Goal: Task Accomplishment & Management: Manage account settings

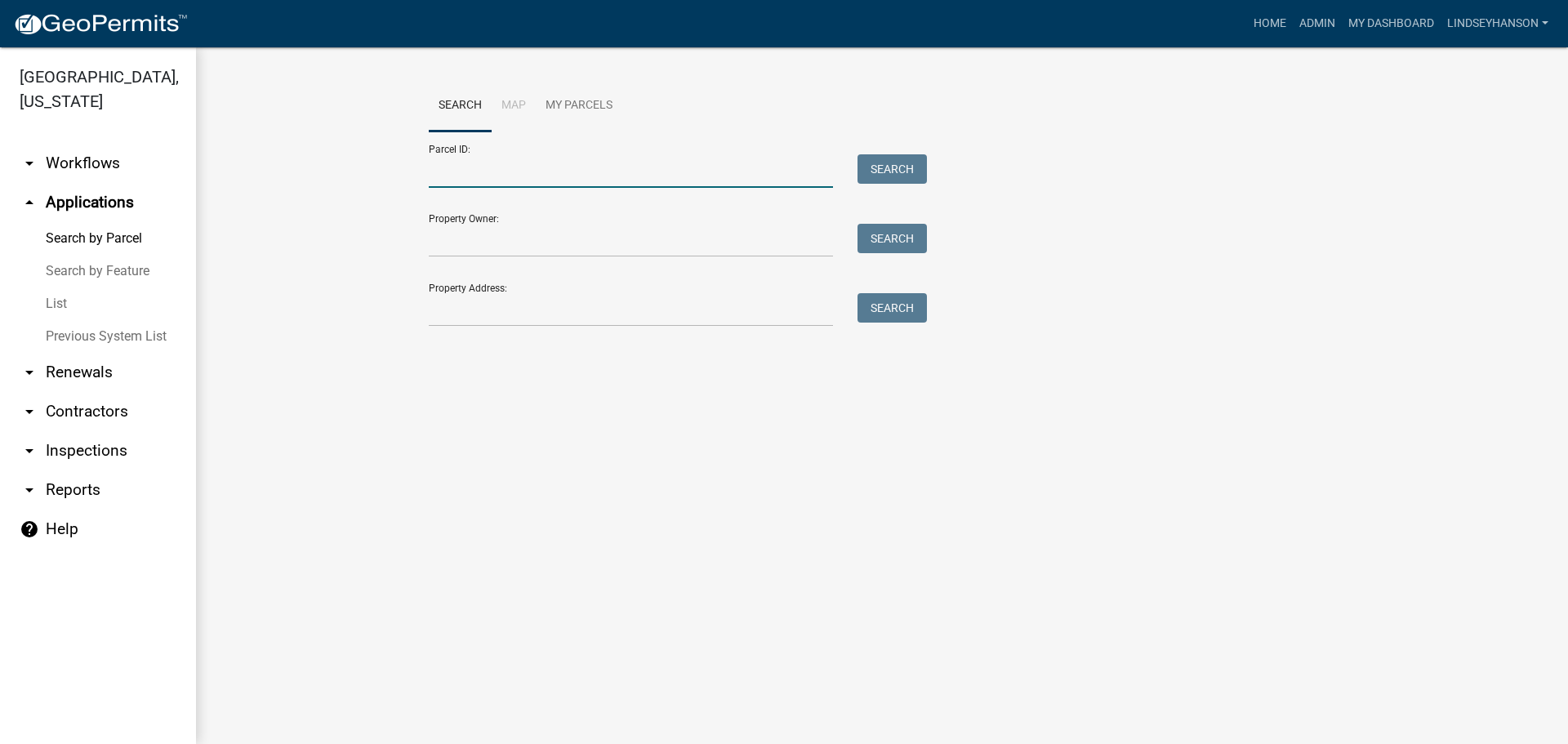
click at [445, 173] on input "Parcel ID:" at bounding box center [631, 171] width 404 height 33
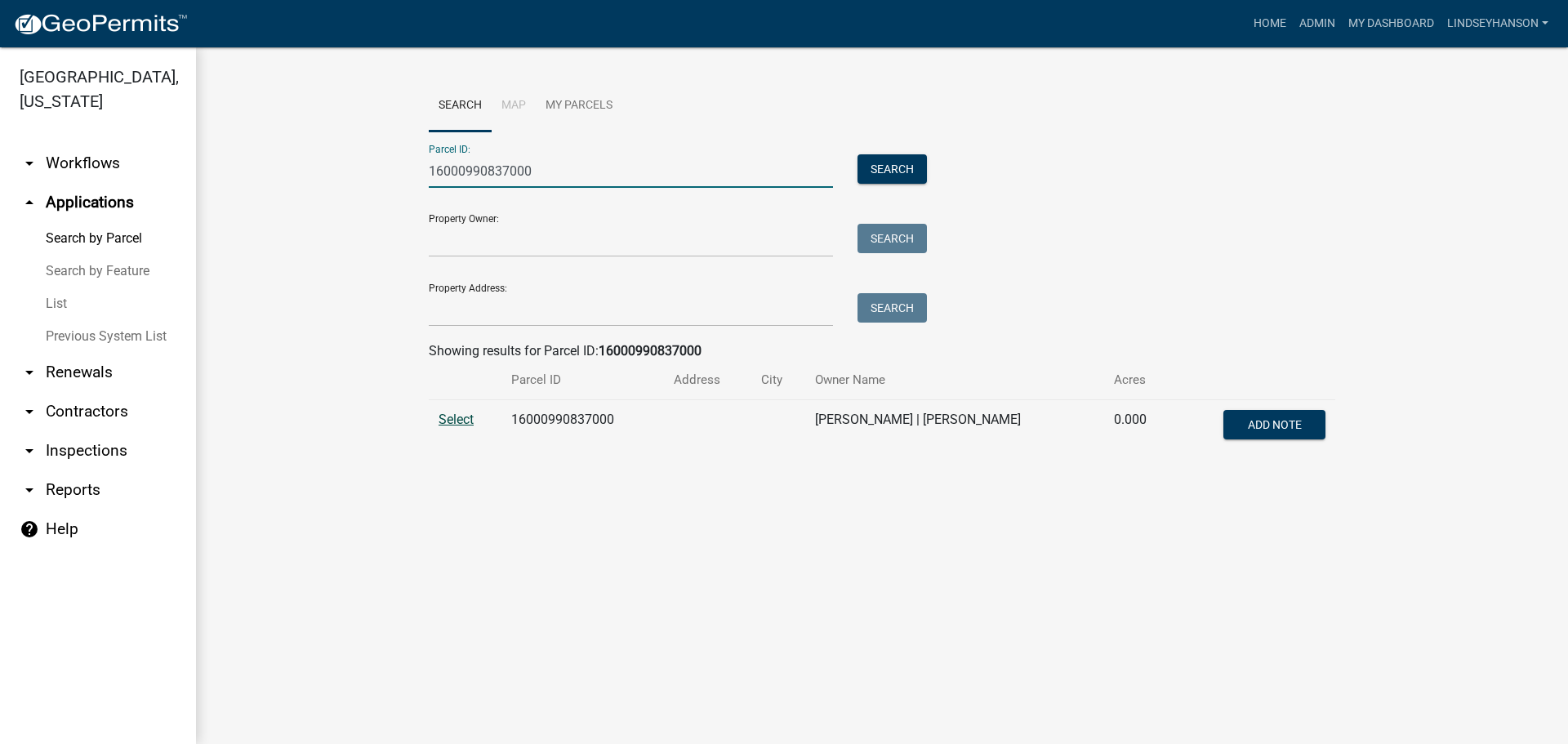
type input "16000990837000"
click at [461, 423] on span "Select" at bounding box center [456, 419] width 35 height 16
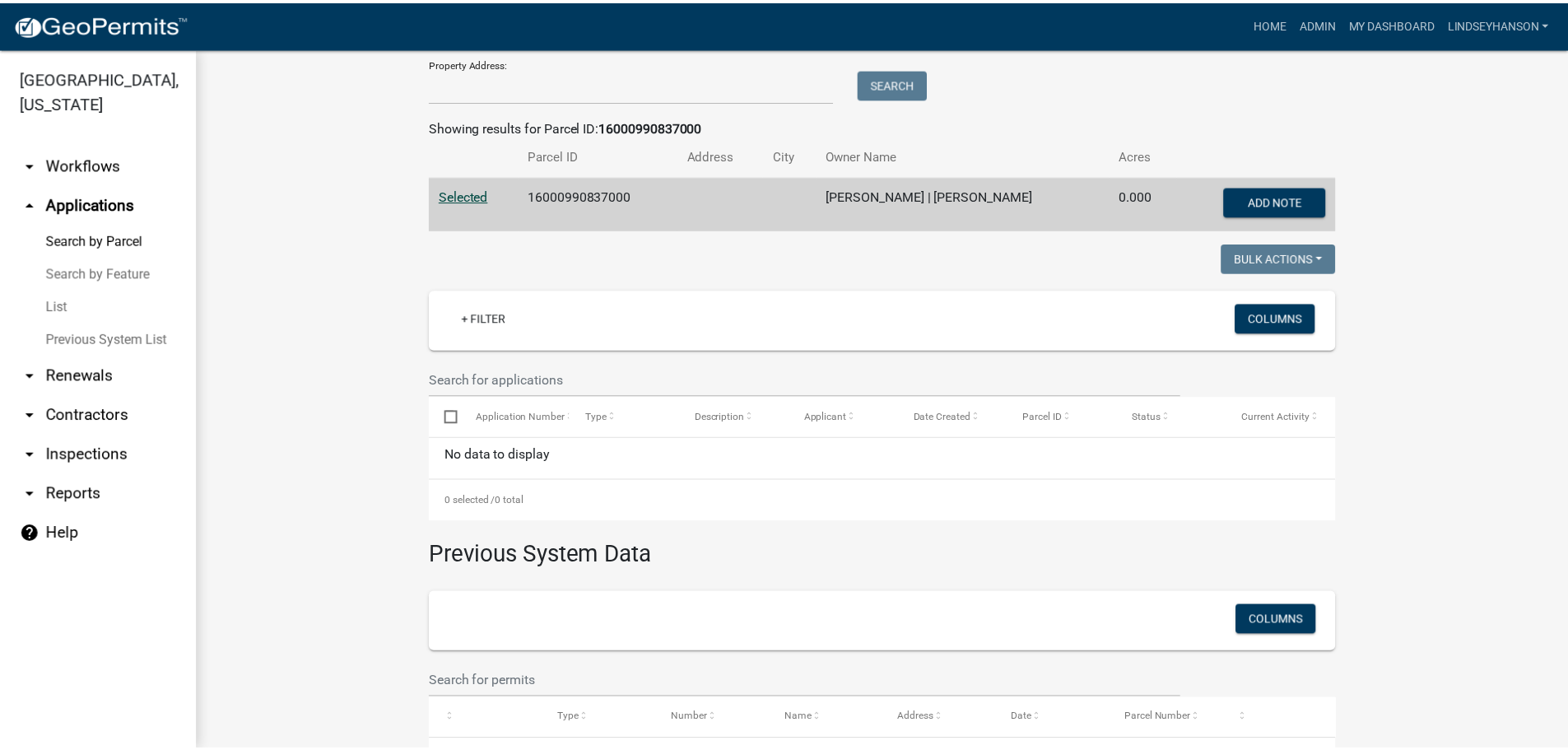
scroll to position [86, 0]
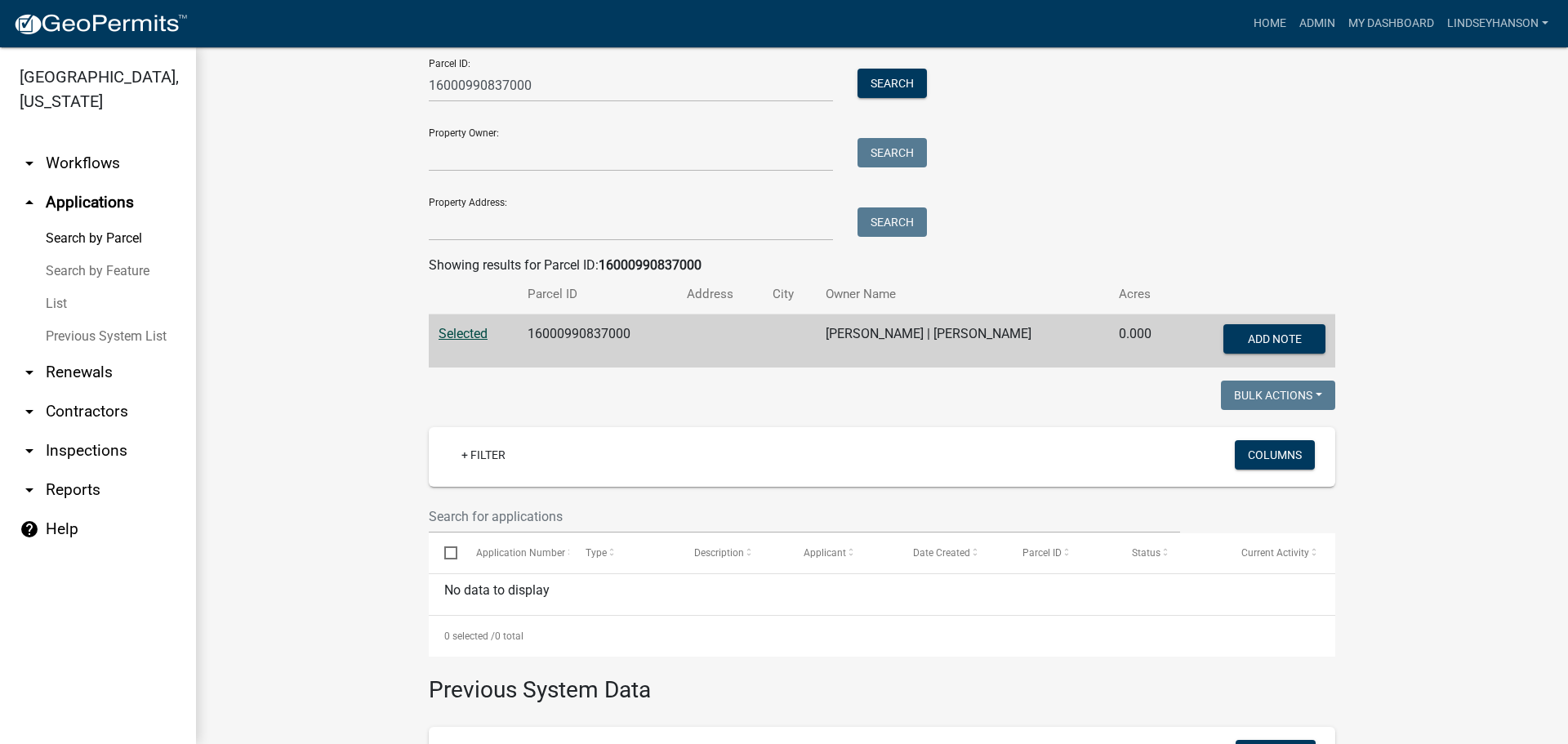
click at [562, 335] on td "16000990837000" at bounding box center [597, 341] width 159 height 54
copy td "16000990837000"
click at [1047, 151] on div "Parcel ID: 16000990837000 Search Property Owner: Search Property Address: Search" at bounding box center [882, 144] width 906 height 195
click at [1271, 18] on link "Home" at bounding box center [1270, 23] width 46 height 31
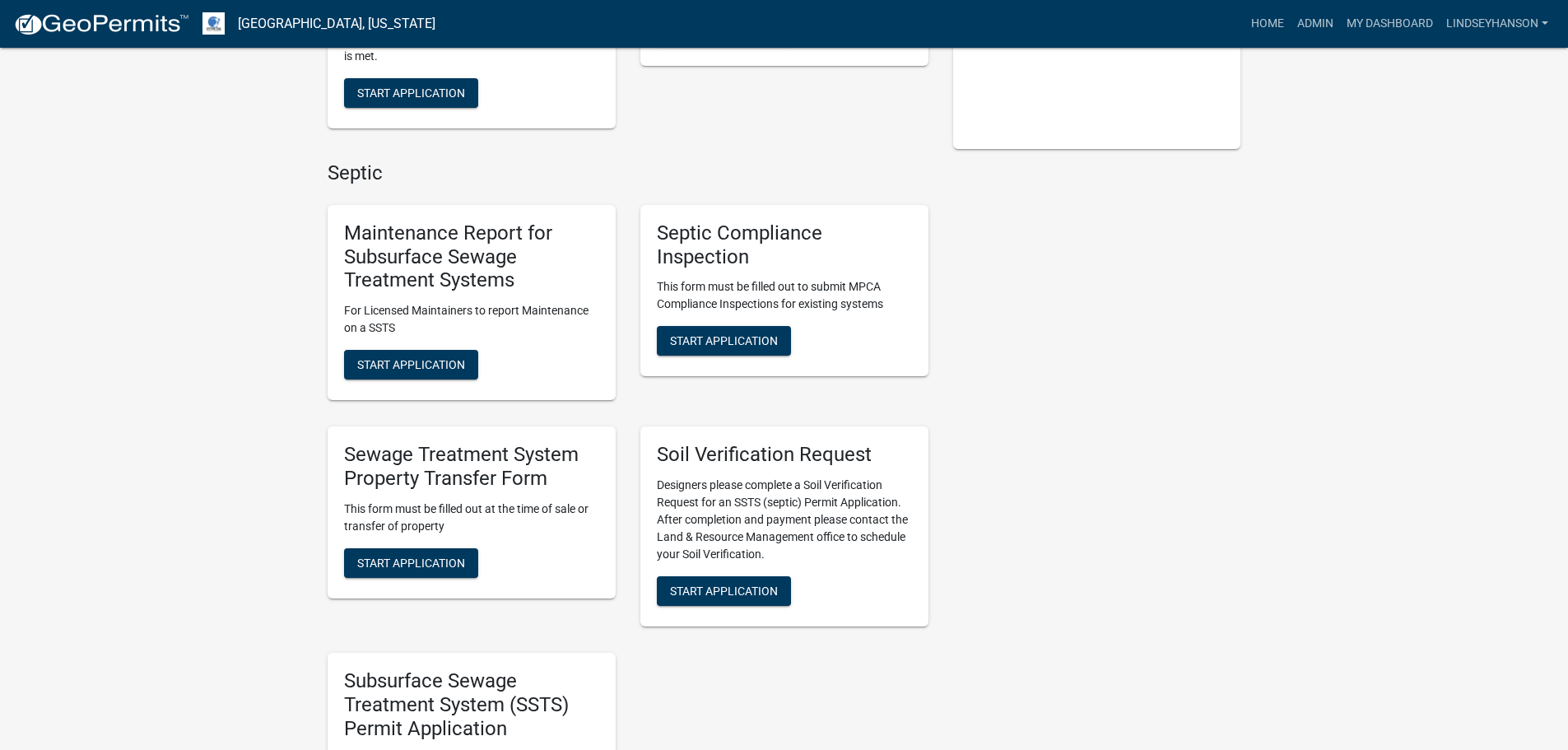
scroll to position [412, 0]
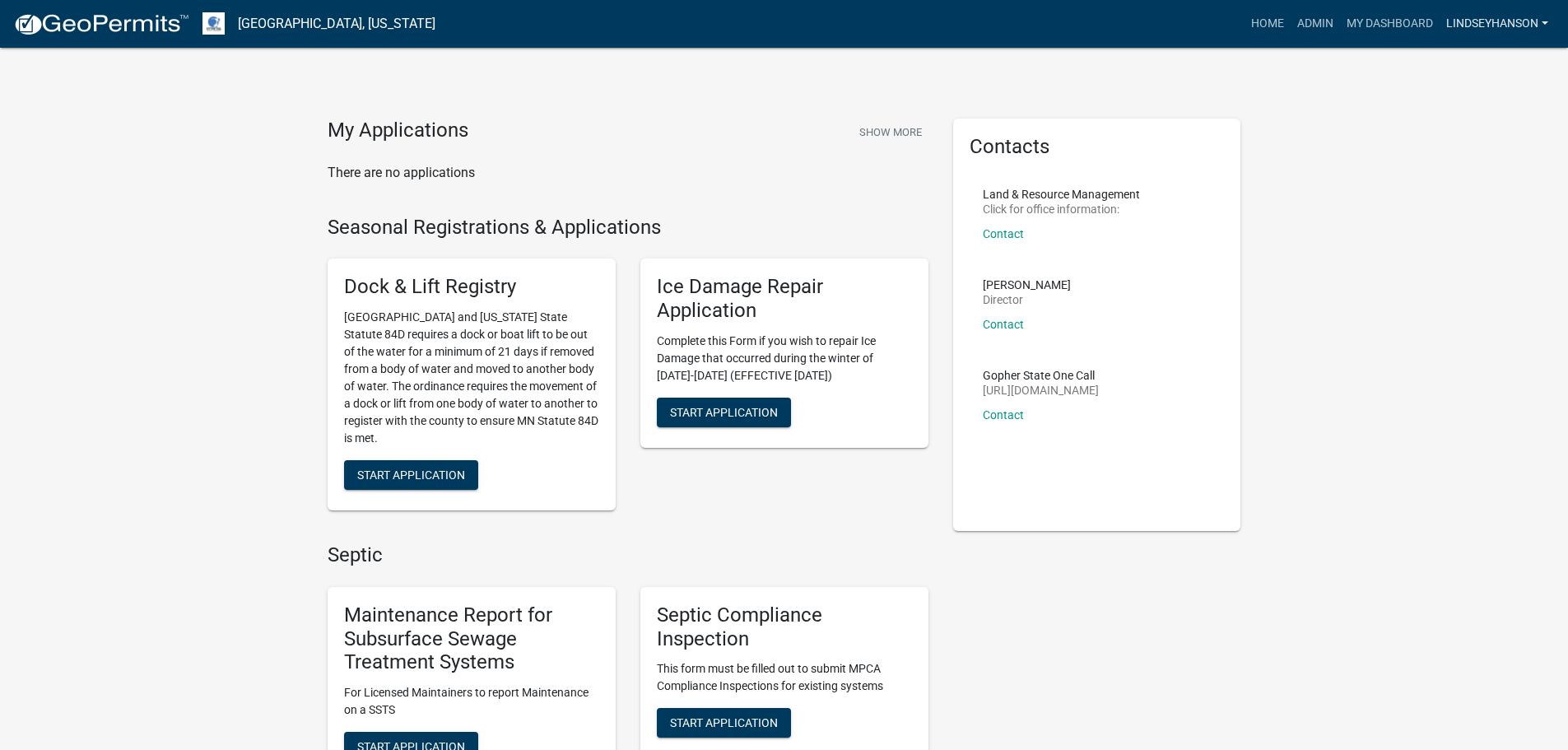
click at [1541, 26] on link "Lindseyhanson" at bounding box center [1498, 23] width 115 height 31
click at [1481, 159] on link "Logout" at bounding box center [1489, 161] width 131 height 40
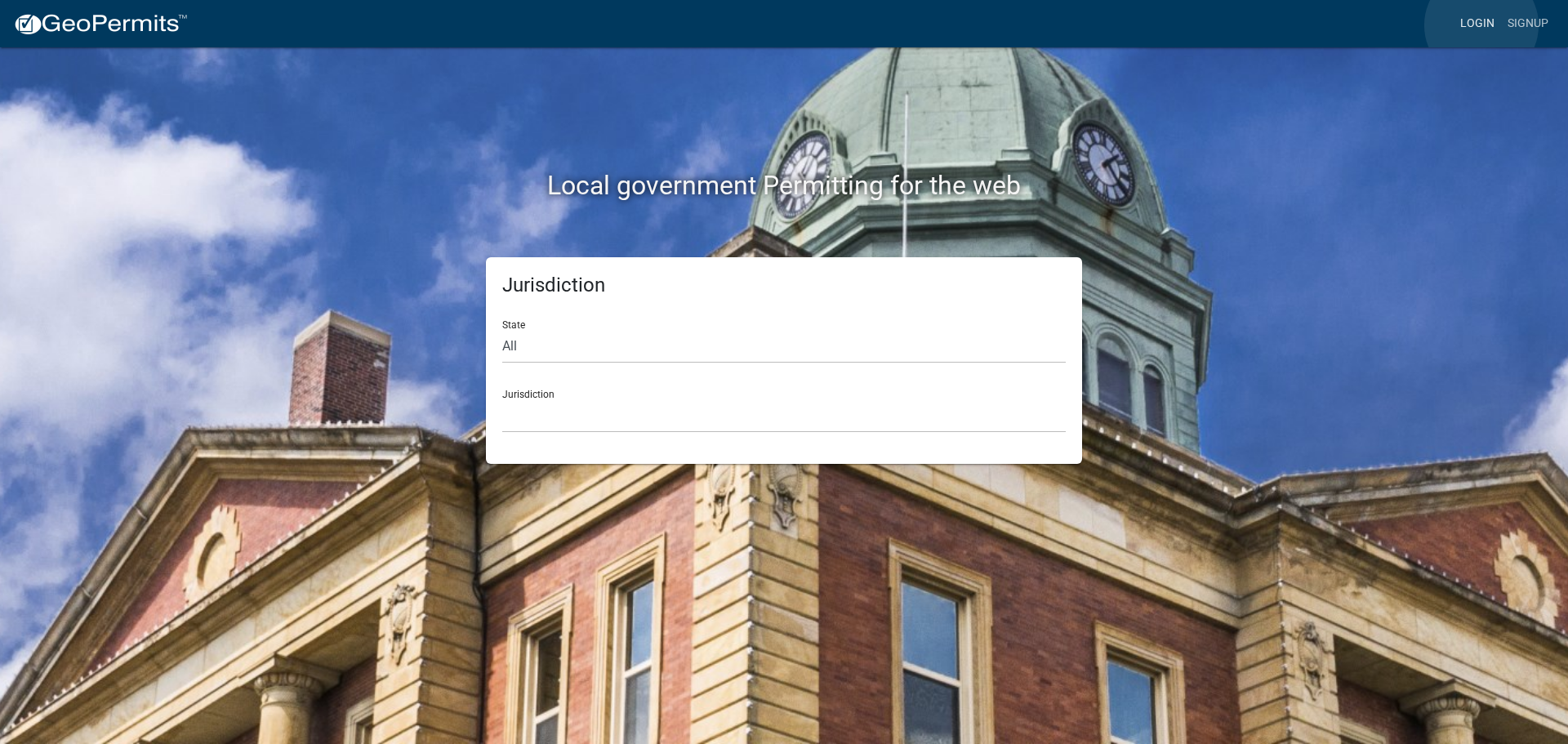
click at [1482, 26] on link "Login" at bounding box center [1477, 23] width 48 height 31
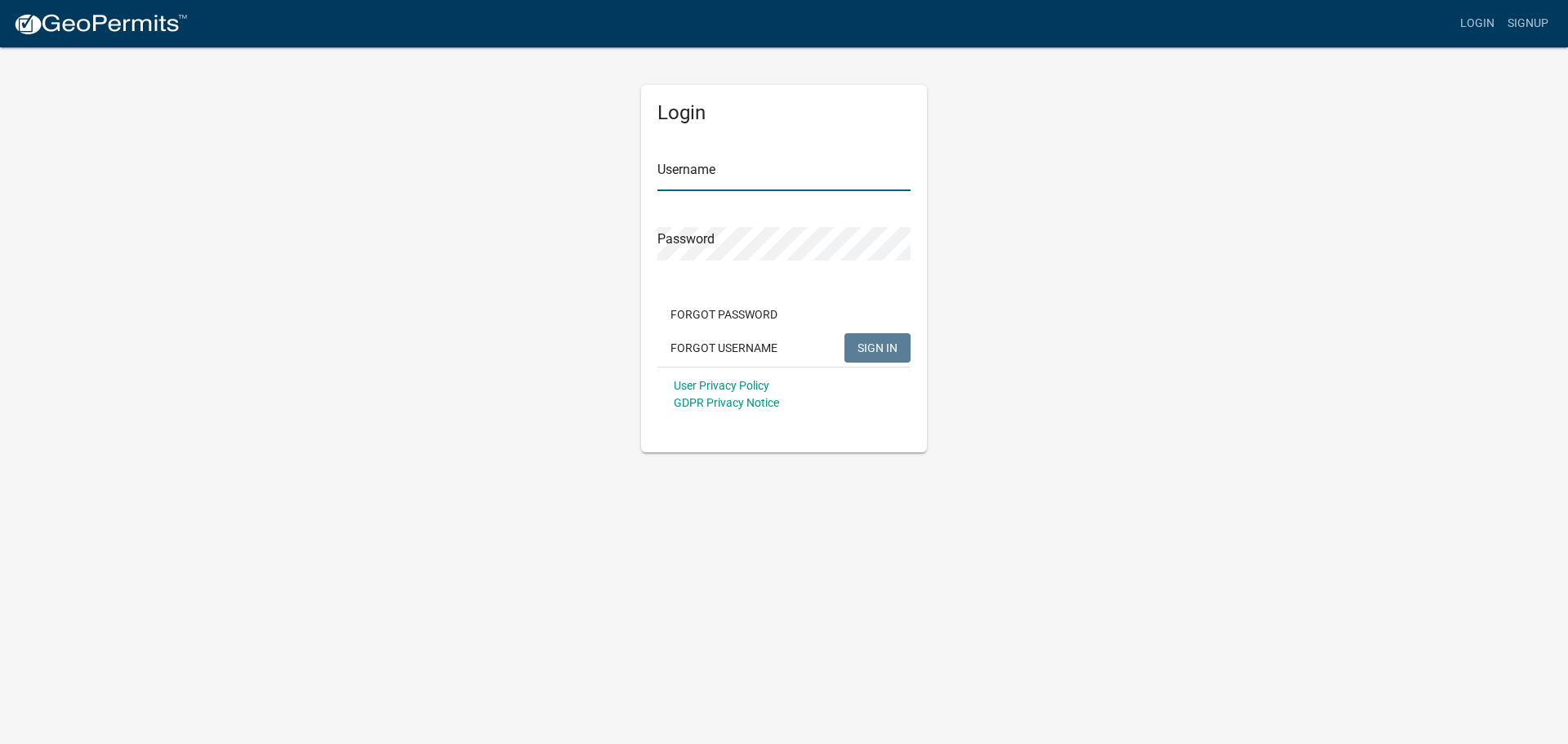
type input "Lindseyhanson"
drag, startPoint x: 668, startPoint y: 165, endPoint x: 559, endPoint y: 162, distance: 109.0
click at [559, 162] on div "Login Username Lindseyhanson Password Forgot Password Forgot Username SIGN IN U…" at bounding box center [784, 249] width 931 height 407
click at [357, 151] on div "Login Username John J Wirtz Password Forgot Password Forgot Username SIGN IN Us…" at bounding box center [784, 249] width 931 height 407
click at [870, 345] on span "SIGN IN" at bounding box center [877, 347] width 40 height 13
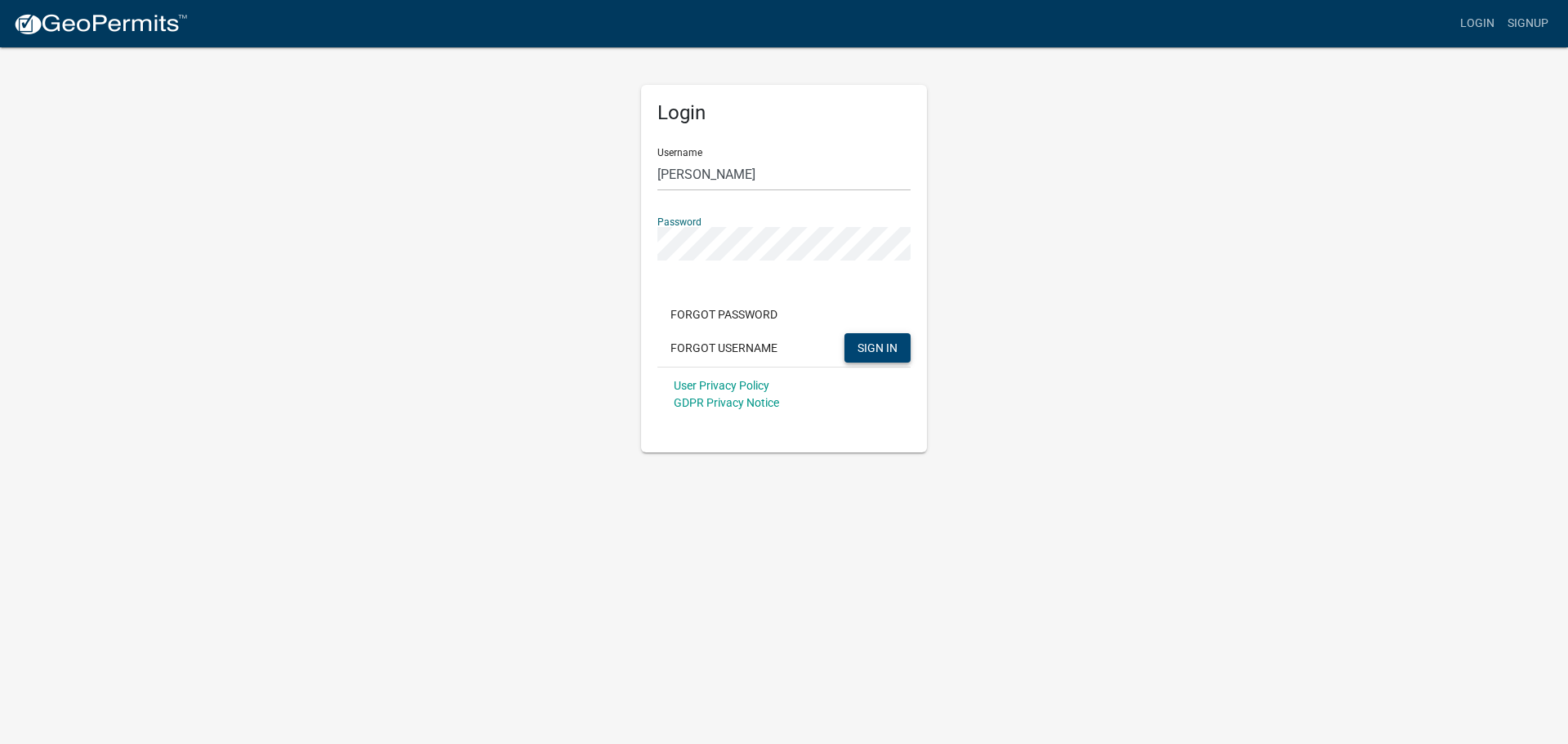
click at [486, 226] on div "Login Username John J Wirtz Password Forgot Password Forgot Username SIGN IN Us…" at bounding box center [784, 249] width 931 height 407
click at [739, 175] on input "John J Wirtz" at bounding box center [783, 174] width 253 height 33
type input "J"
type input "john j wirtz"
click at [845, 333] on button "SIGN IN" at bounding box center [877, 347] width 66 height 29
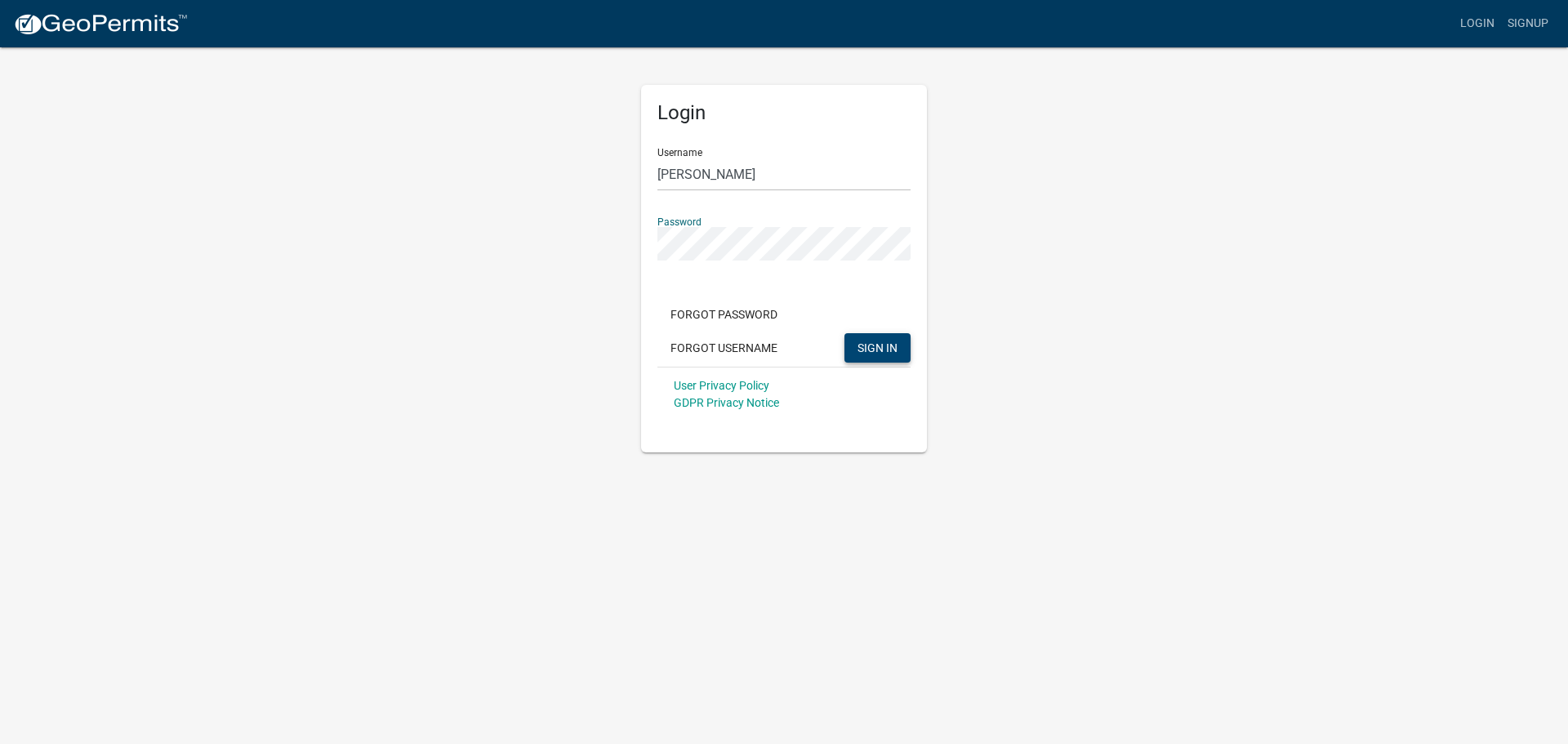
click at [845, 333] on button "SIGN IN" at bounding box center [877, 347] width 66 height 29
